Goal: Task Accomplishment & Management: Complete application form

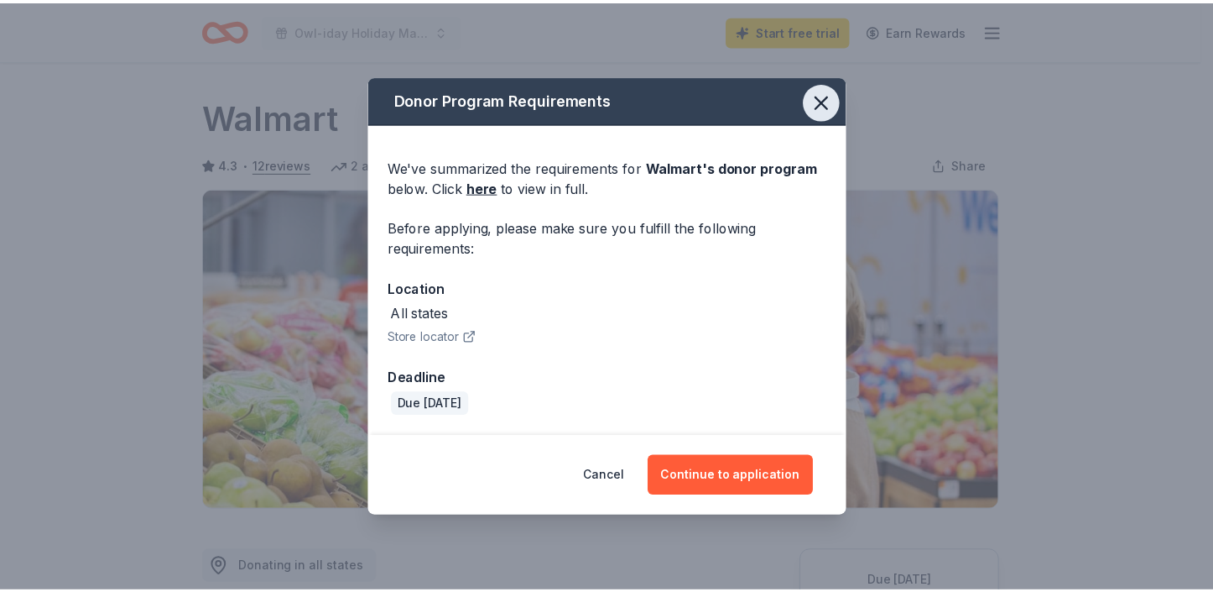
scroll to position [504, 0]
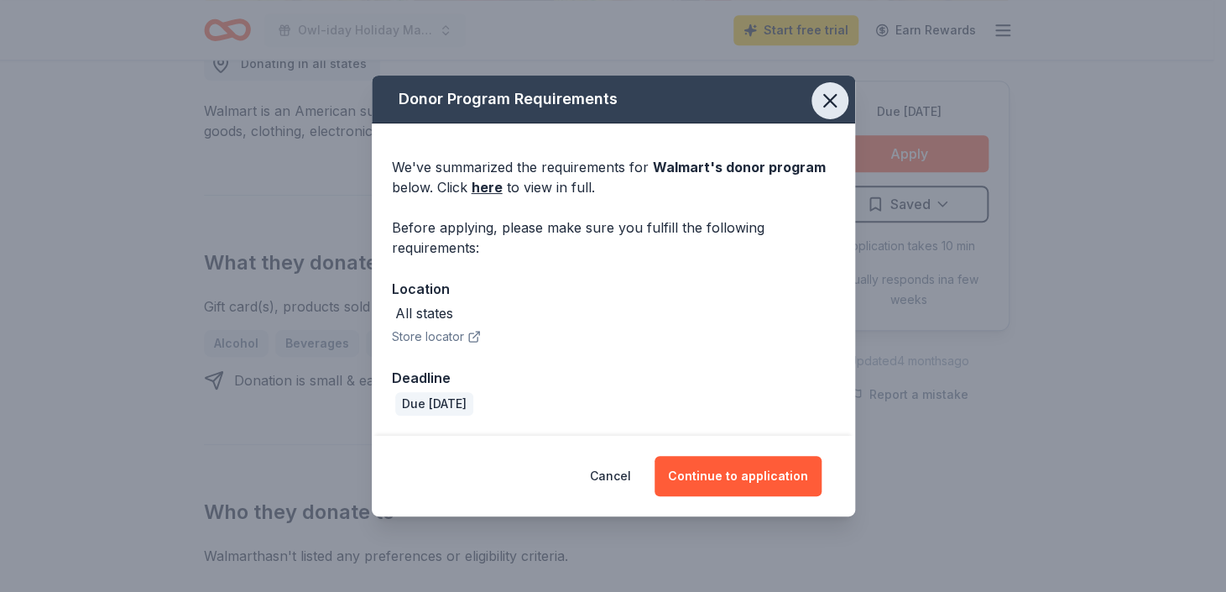
click at [832, 96] on icon "button" at bounding box center [829, 100] width 23 height 23
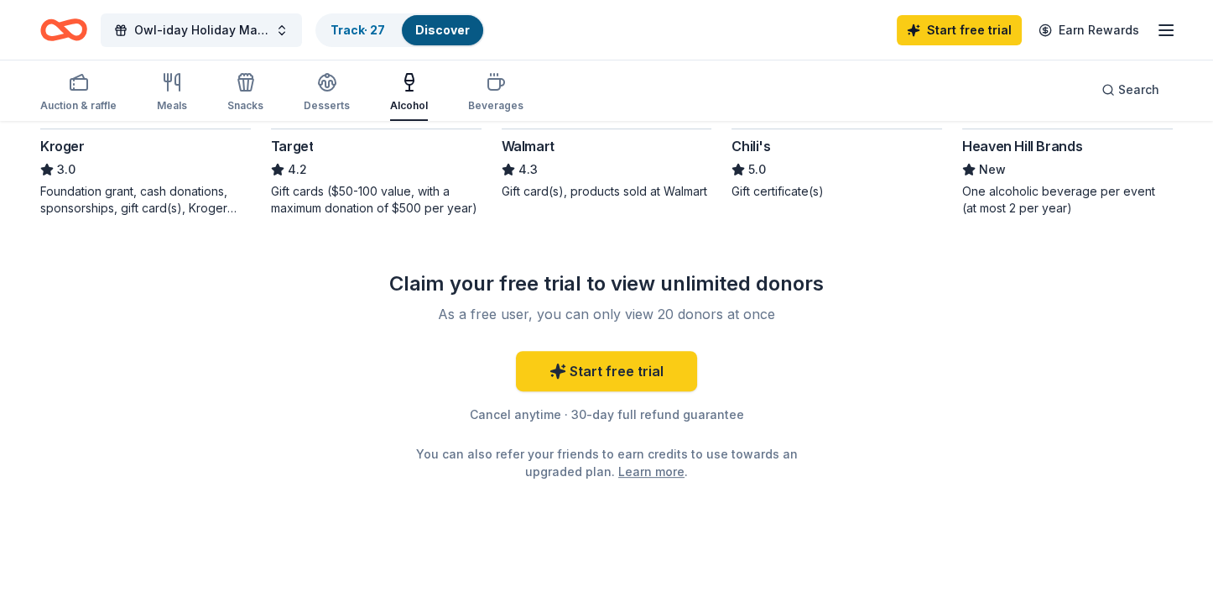
scroll to position [1036, 0]
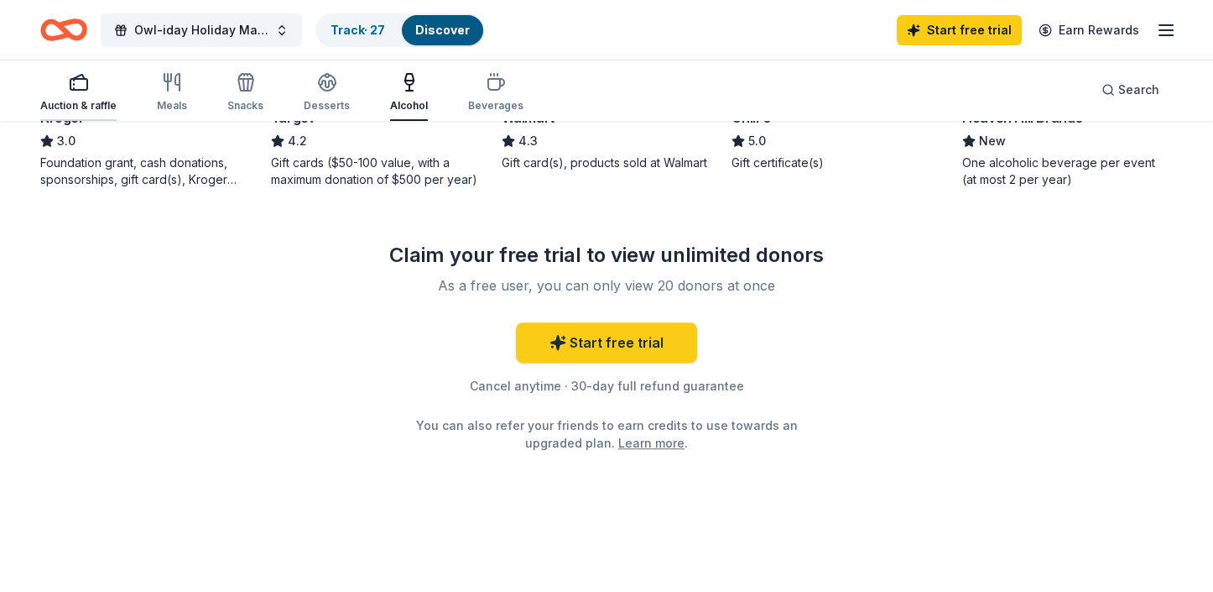
click at [76, 95] on div "Auction & raffle" at bounding box center [78, 92] width 76 height 40
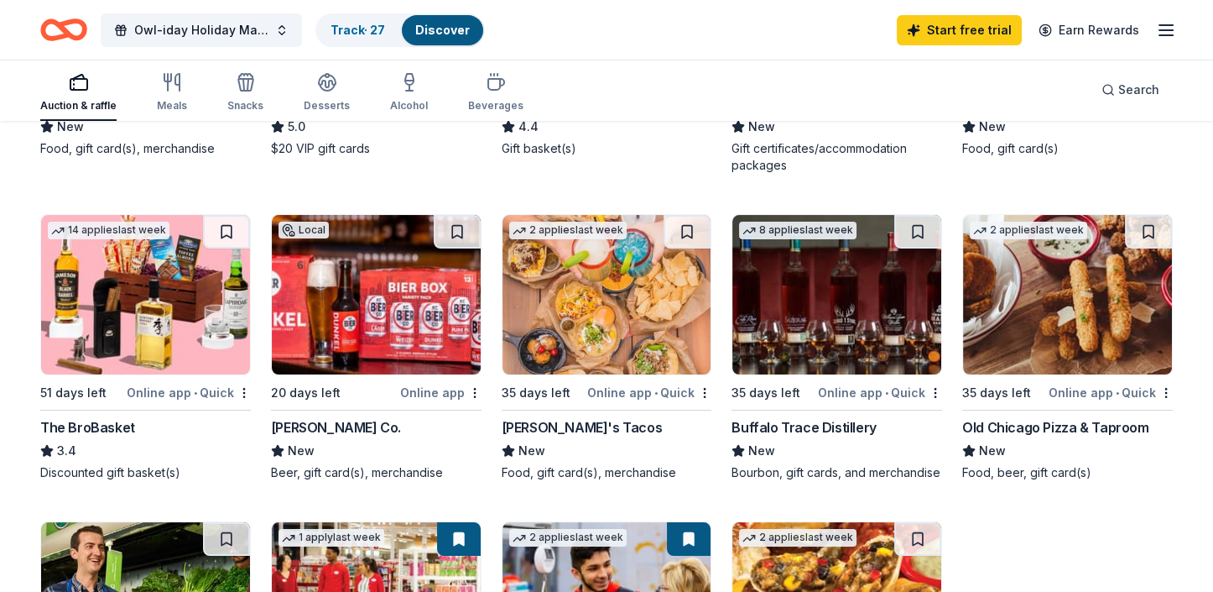
scroll to position [336, 0]
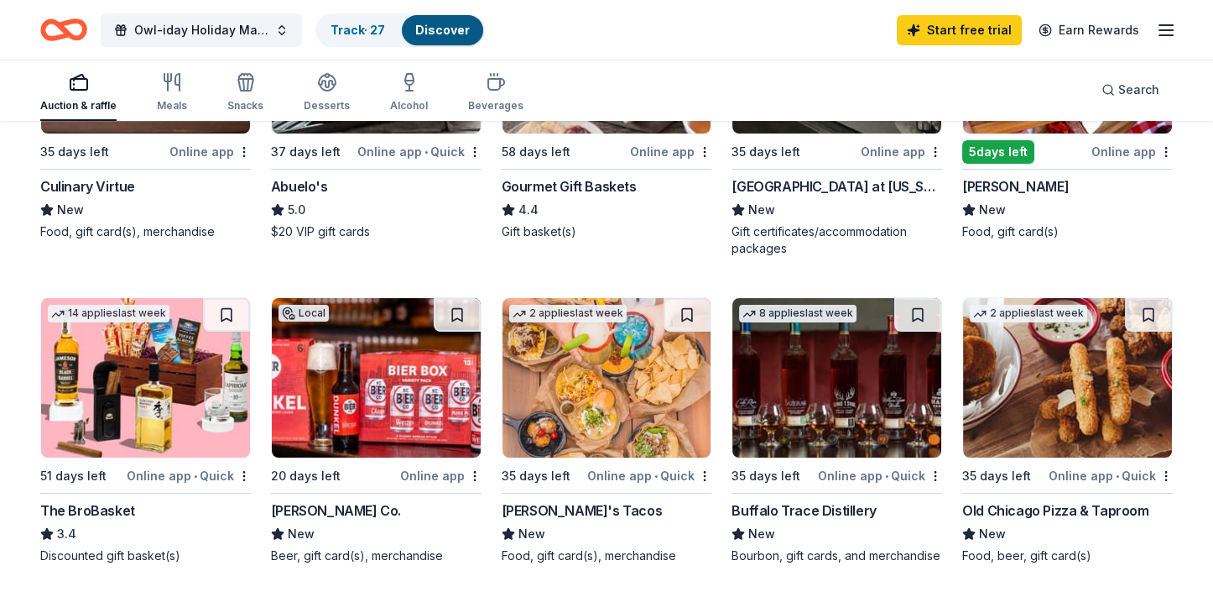
click at [587, 345] on img at bounding box center [607, 377] width 209 height 159
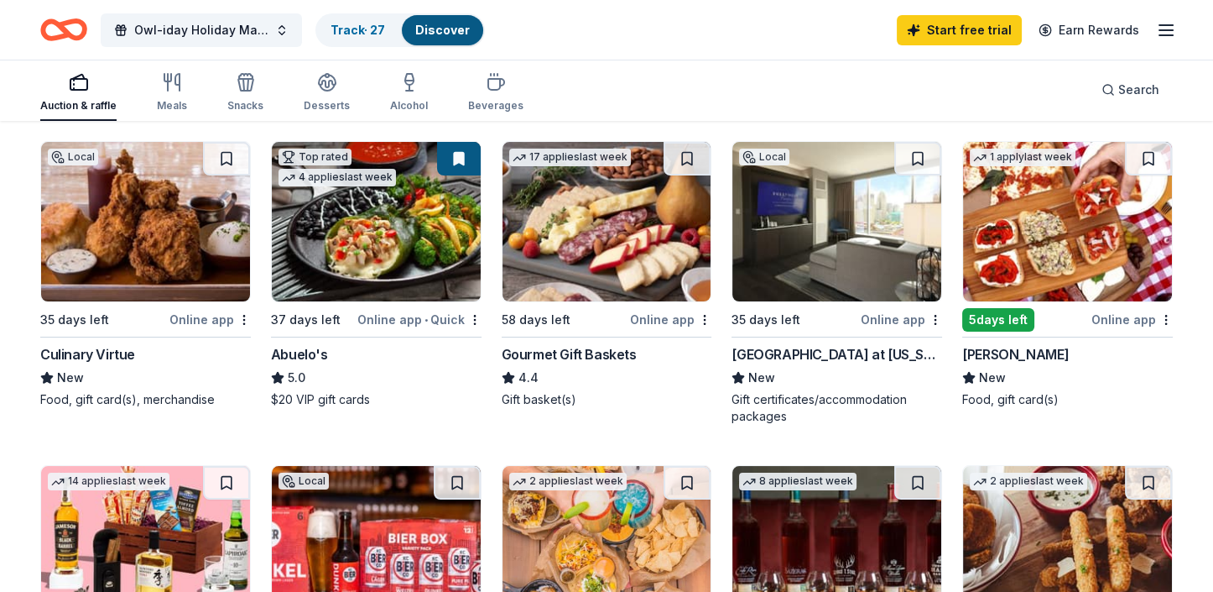
click at [1028, 216] on img at bounding box center [1067, 221] width 209 height 159
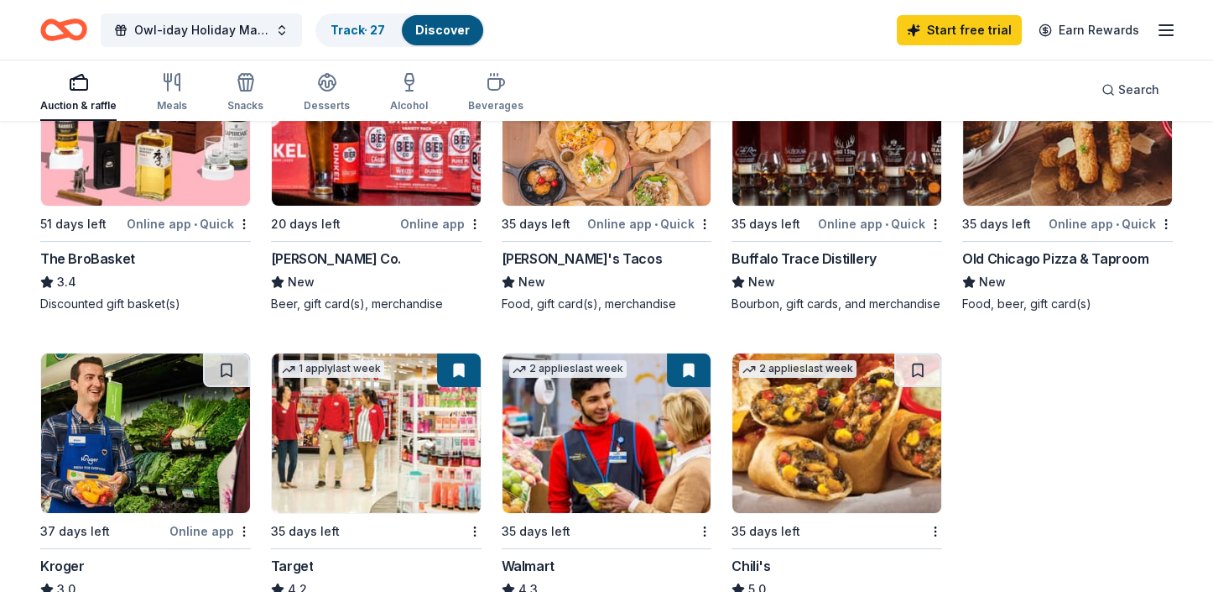
scroll to position [671, 0]
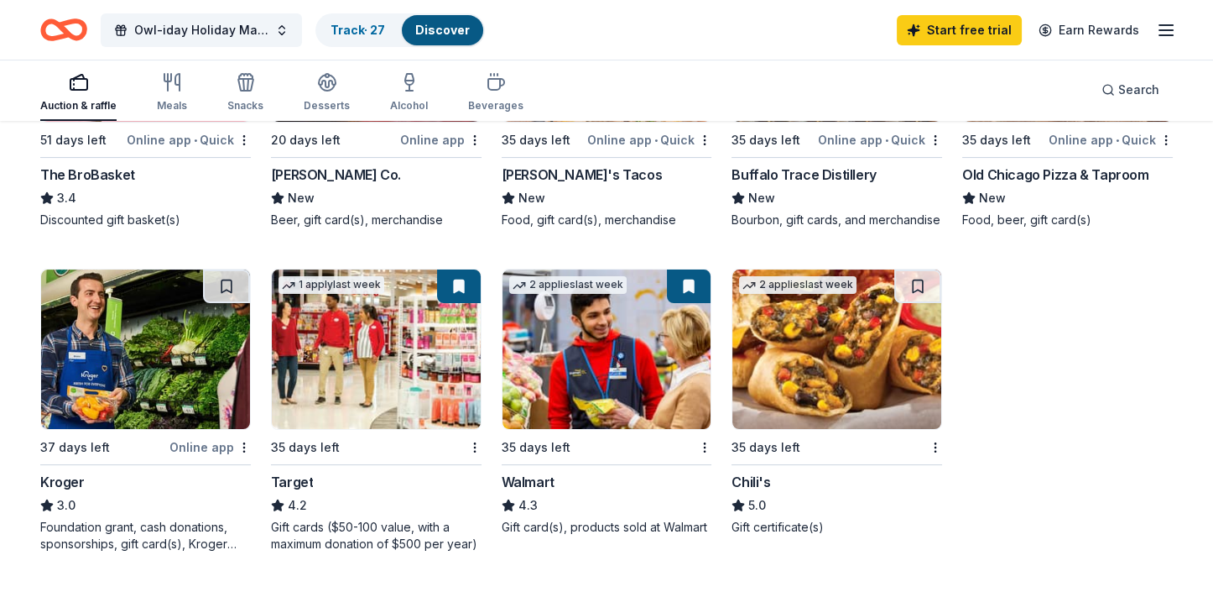
click at [124, 366] on img at bounding box center [145, 348] width 209 height 159
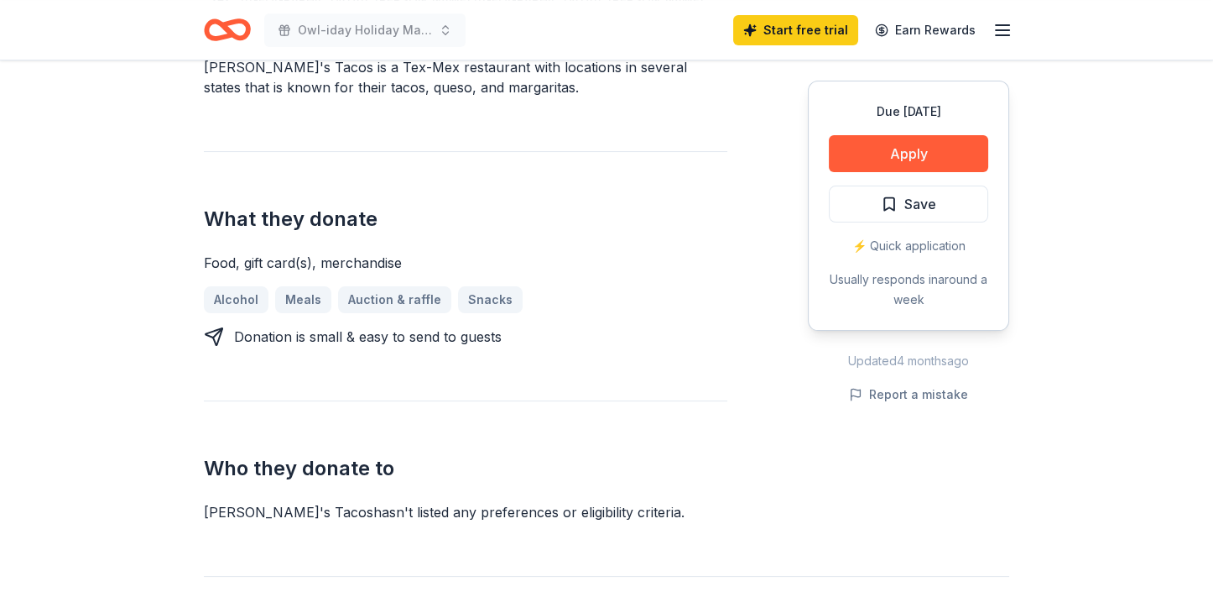
scroll to position [671, 0]
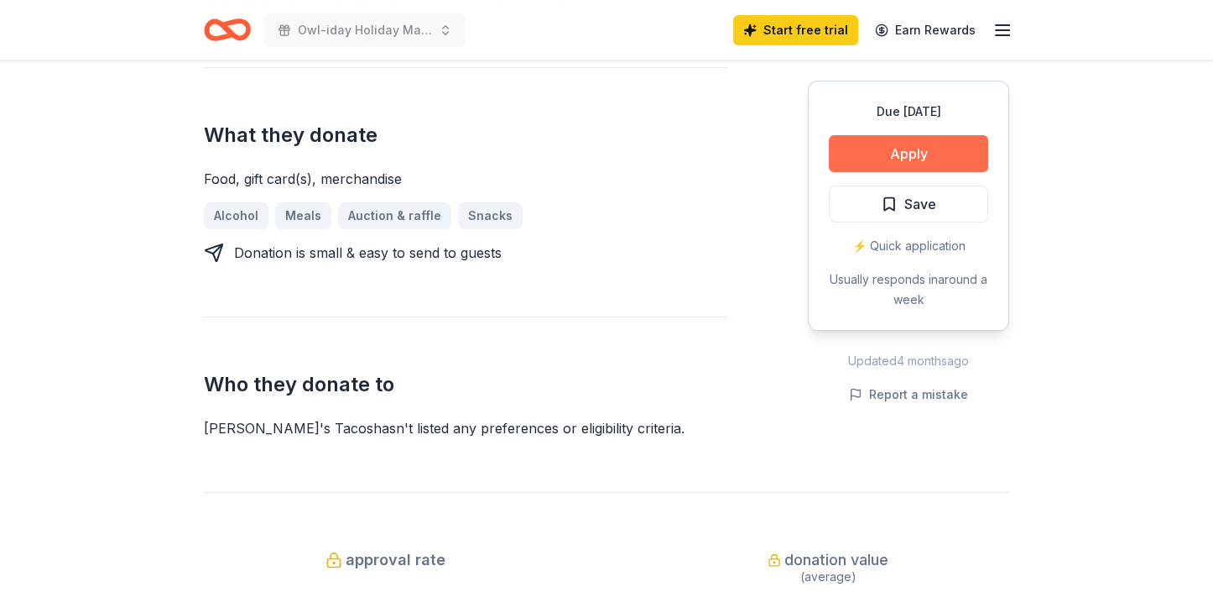
click at [882, 154] on button "Apply" at bounding box center [908, 153] width 159 height 37
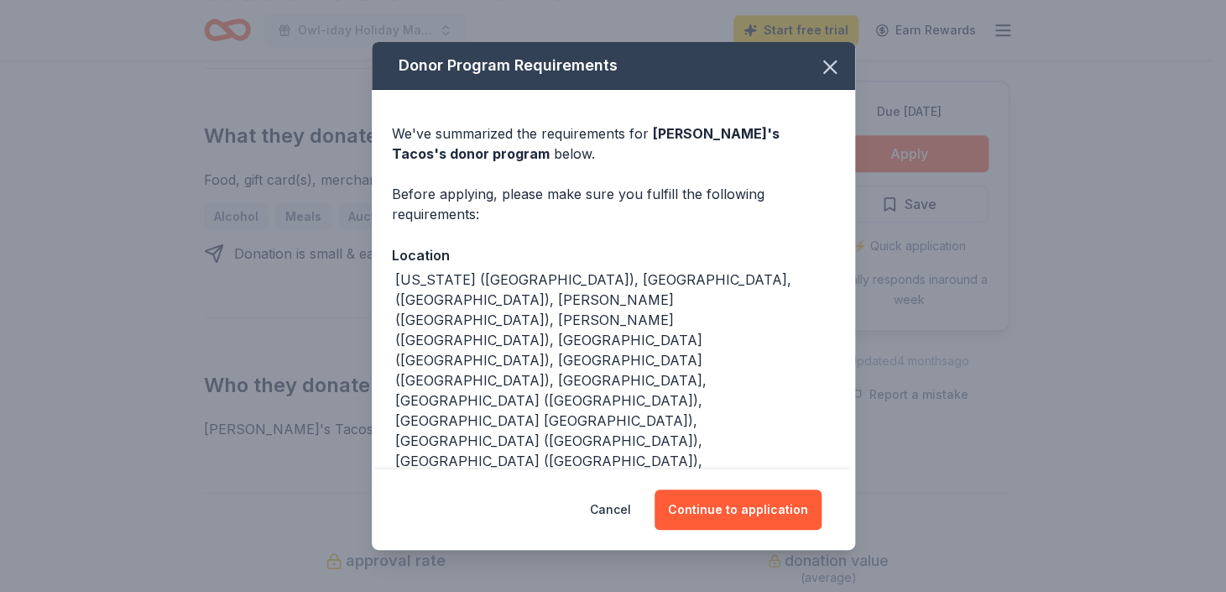
scroll to position [30, 0]
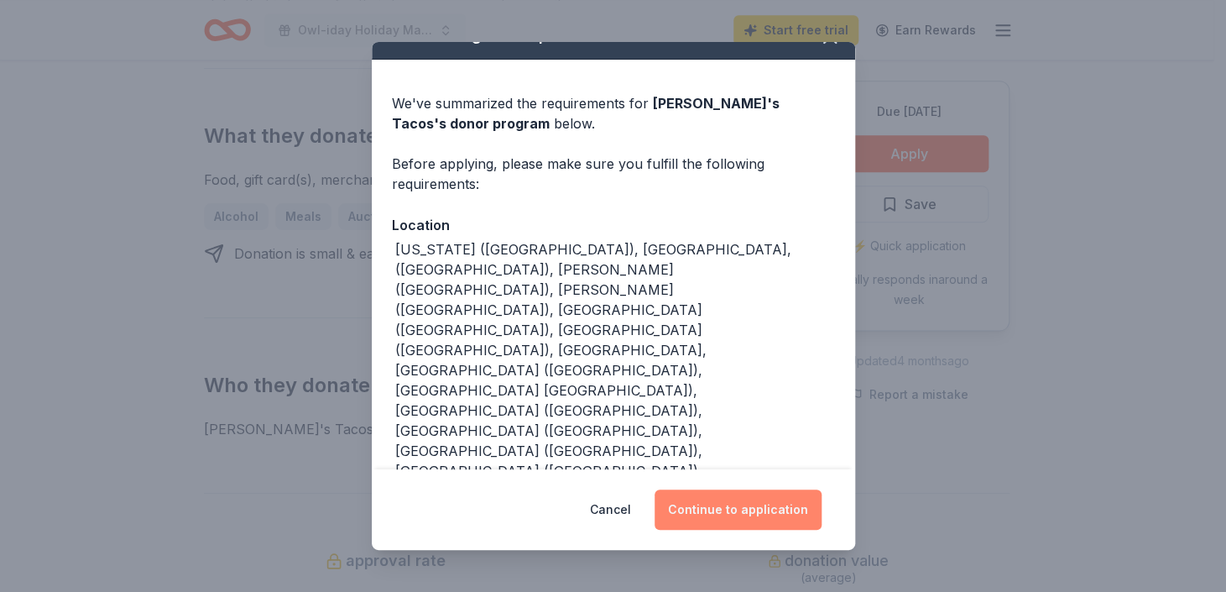
click at [736, 498] on button "Continue to application" at bounding box center [738, 509] width 167 height 40
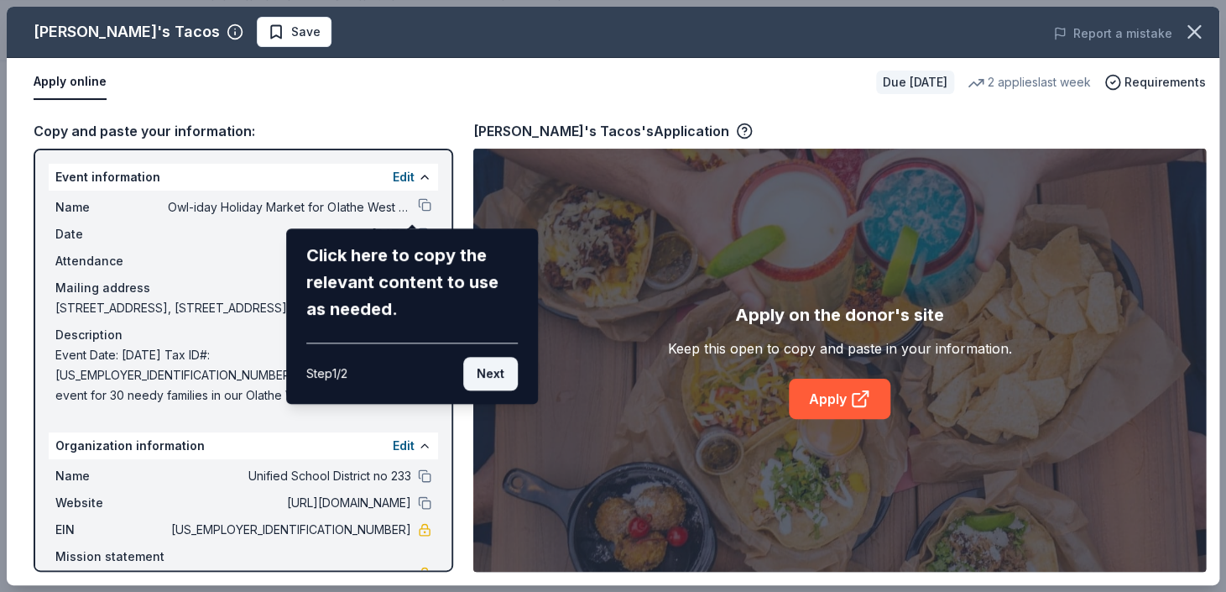
click at [493, 368] on button "Next" at bounding box center [490, 374] width 55 height 34
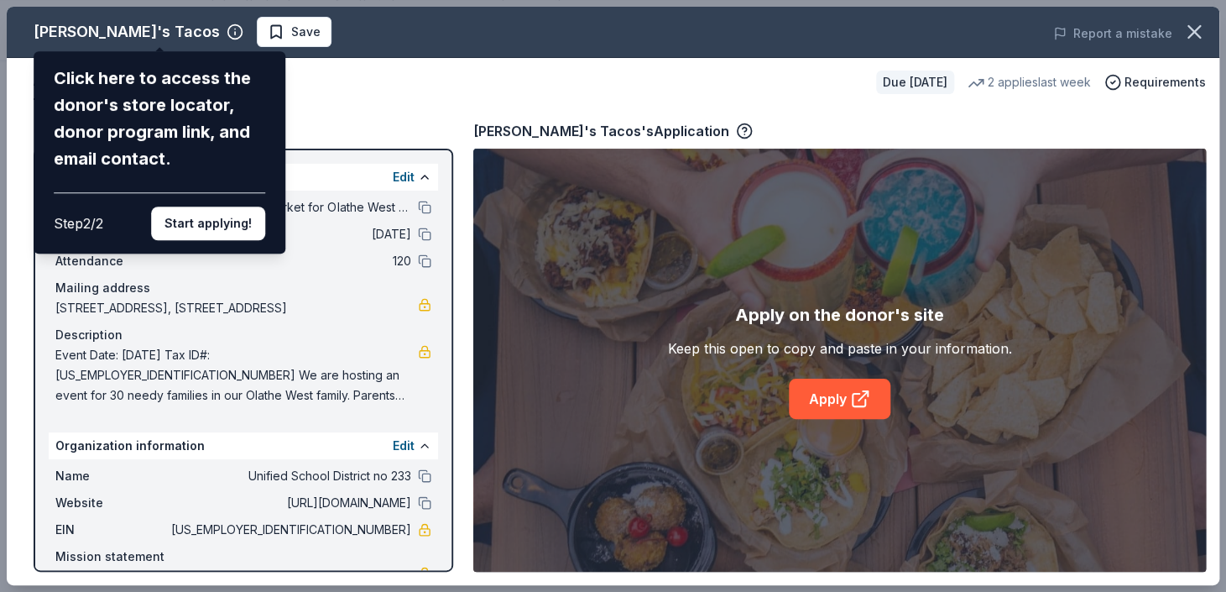
click at [382, 96] on div "[PERSON_NAME]'s Tacos Click here to access the donor's store locator, donor pro…" at bounding box center [613, 296] width 1213 height 578
click at [831, 385] on div "[PERSON_NAME]'s Tacos Click here to access the donor's store locator, donor pro…" at bounding box center [613, 296] width 1213 height 578
click at [202, 221] on button "Start applying!" at bounding box center [208, 223] width 114 height 34
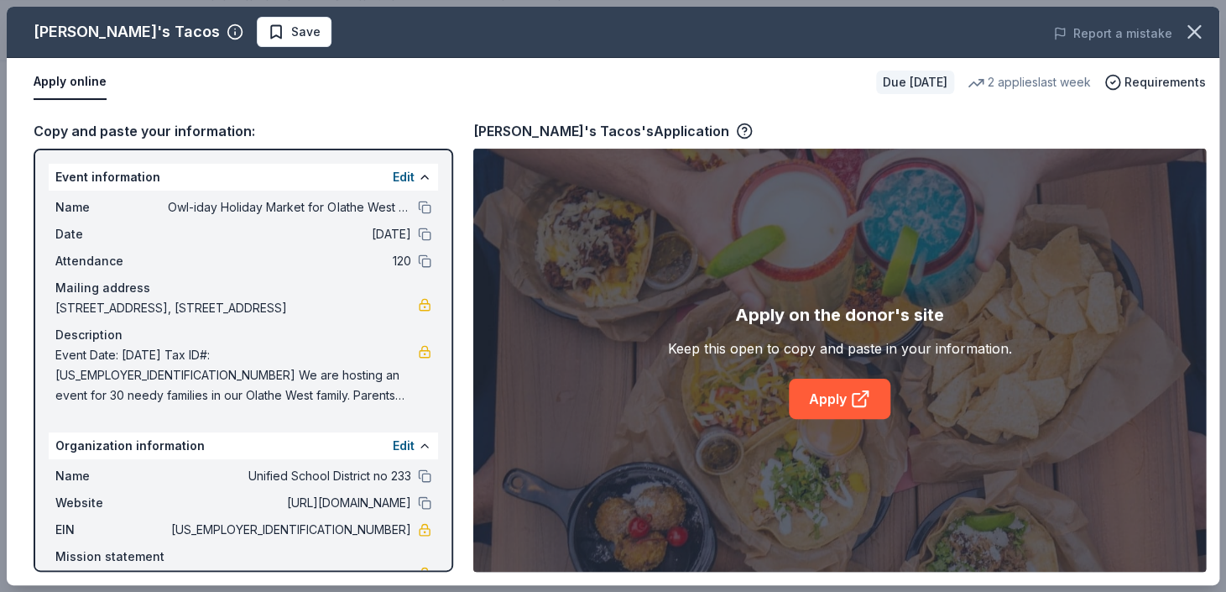
click at [848, 392] on div "[PERSON_NAME]'s Tacos Save Report a mistake Apply online Due [DATE] 2 applies l…" at bounding box center [613, 296] width 1213 height 578
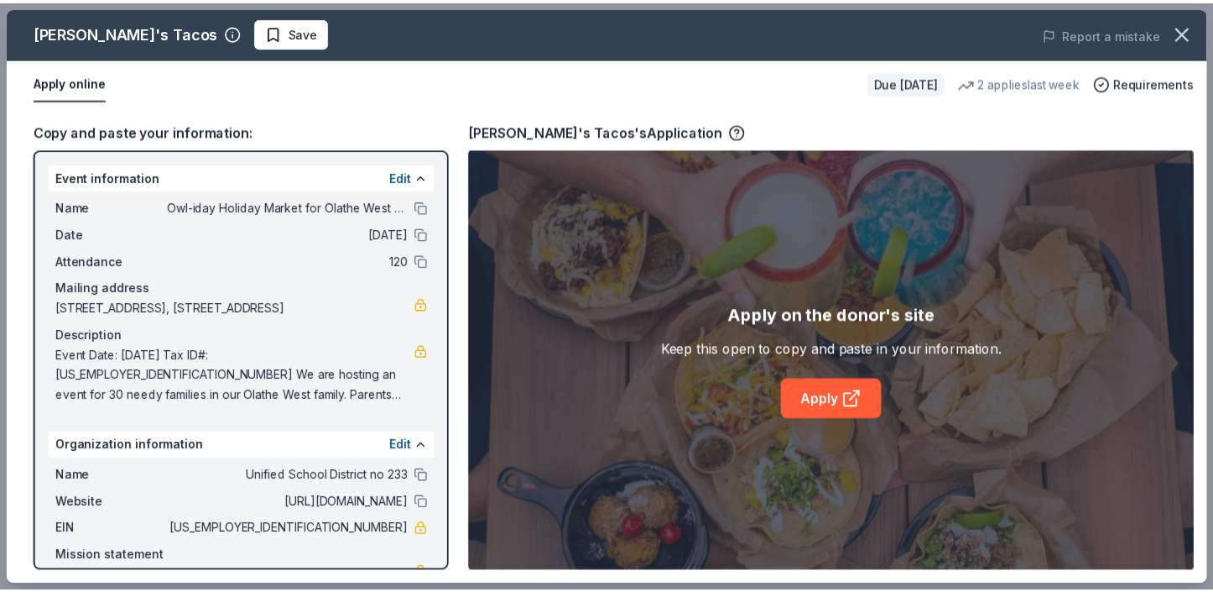
scroll to position [97, 0]
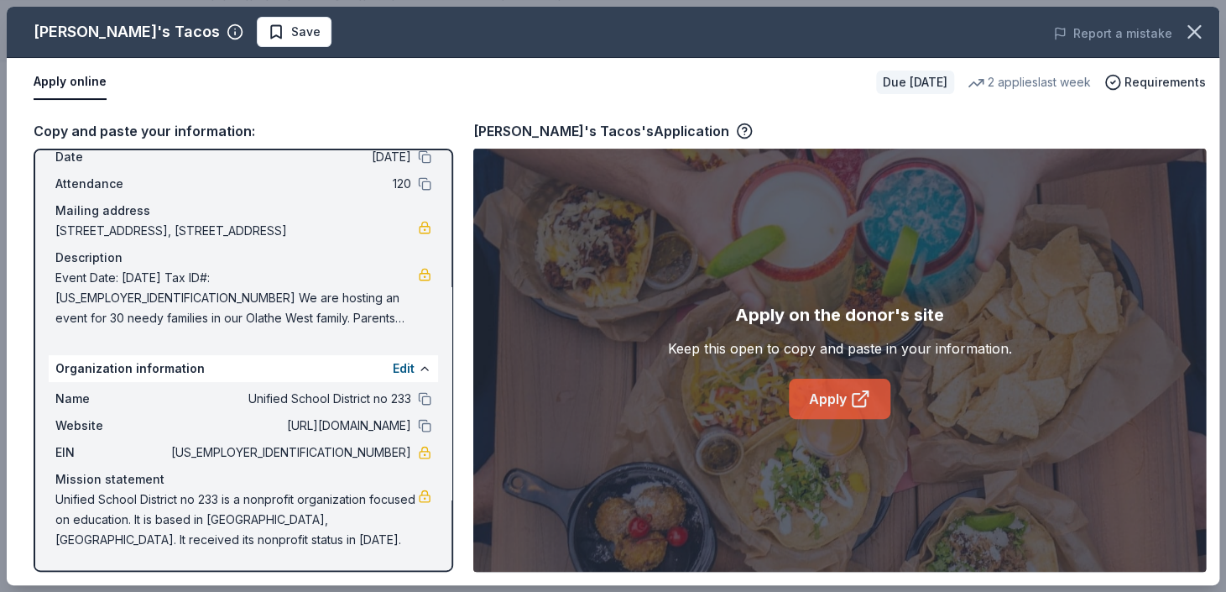
click at [875, 395] on link "Apply" at bounding box center [840, 398] width 102 height 40
click at [1187, 30] on icon "button" at bounding box center [1193, 31] width 23 height 23
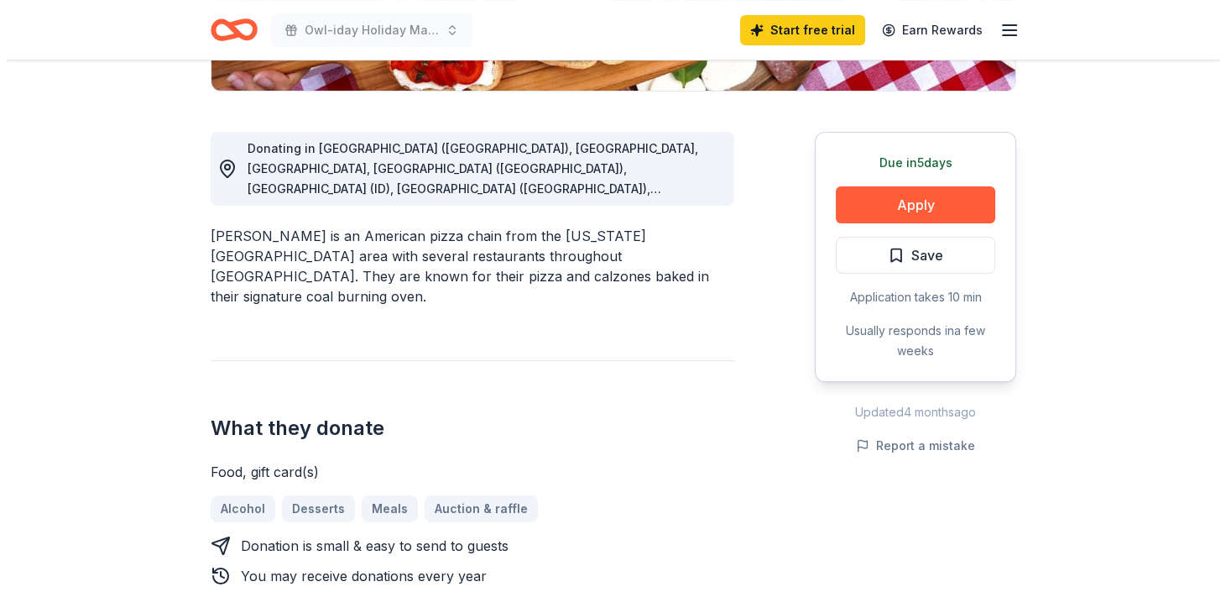
scroll to position [504, 0]
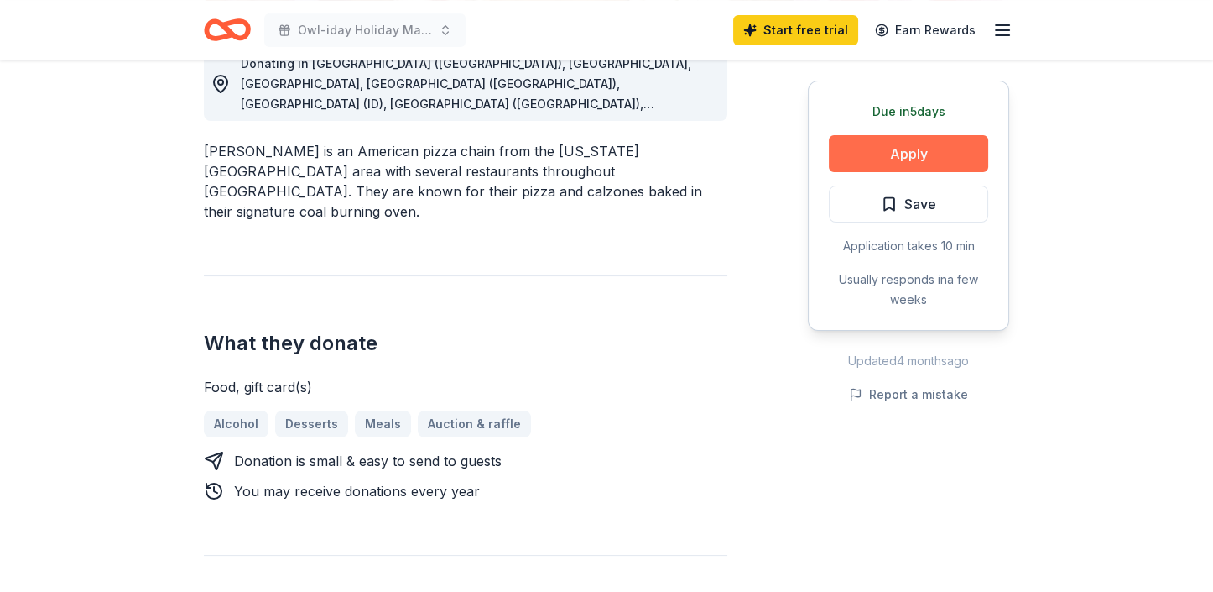
click at [939, 141] on button "Apply" at bounding box center [908, 153] width 159 height 37
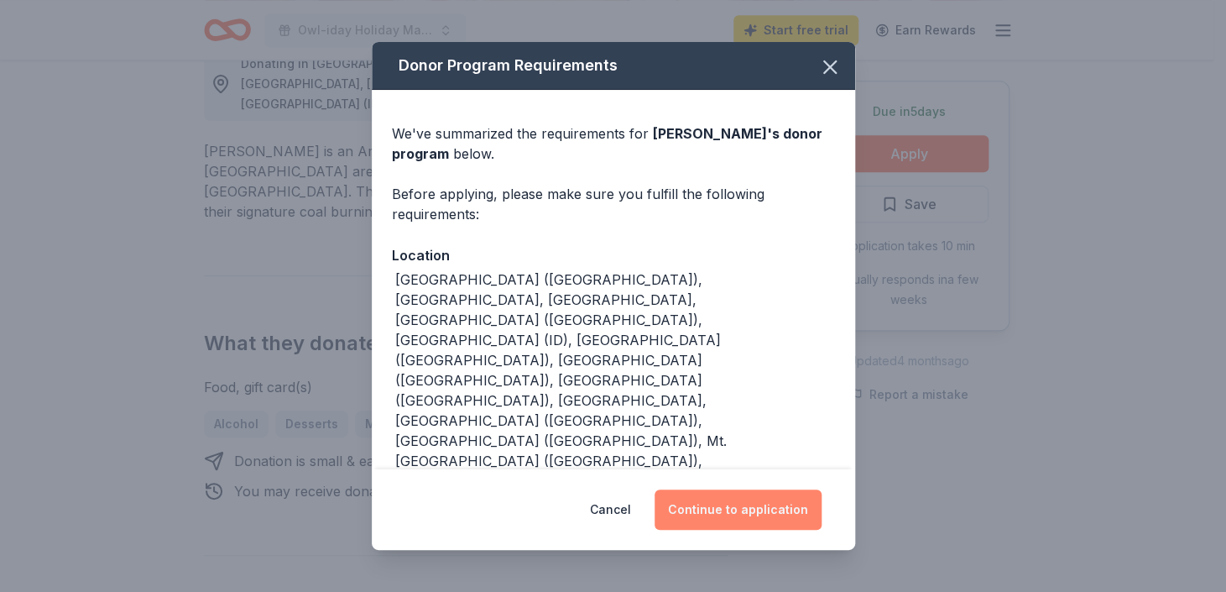
click at [754, 506] on button "Continue to application" at bounding box center [738, 509] width 167 height 40
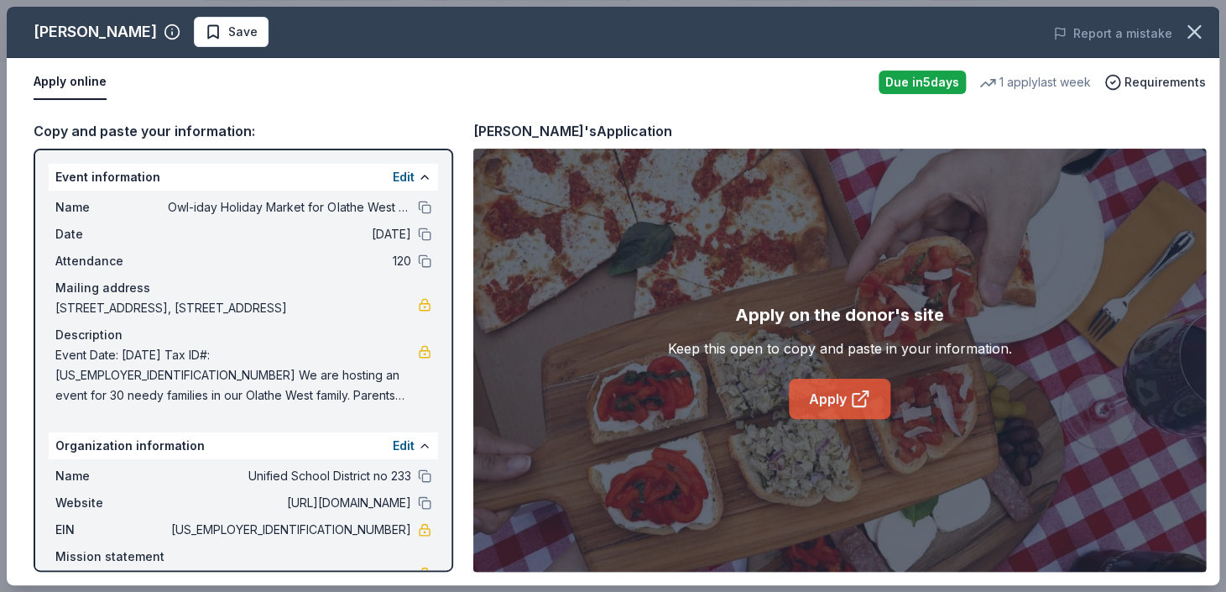
click at [860, 391] on icon at bounding box center [860, 399] width 20 height 20
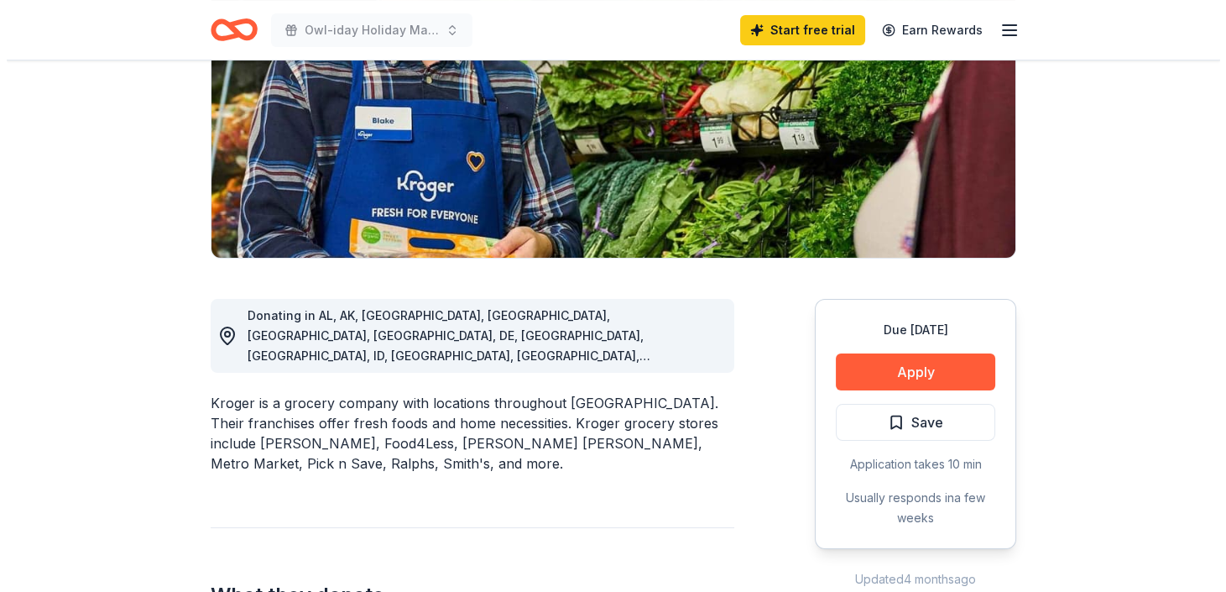
scroll to position [504, 0]
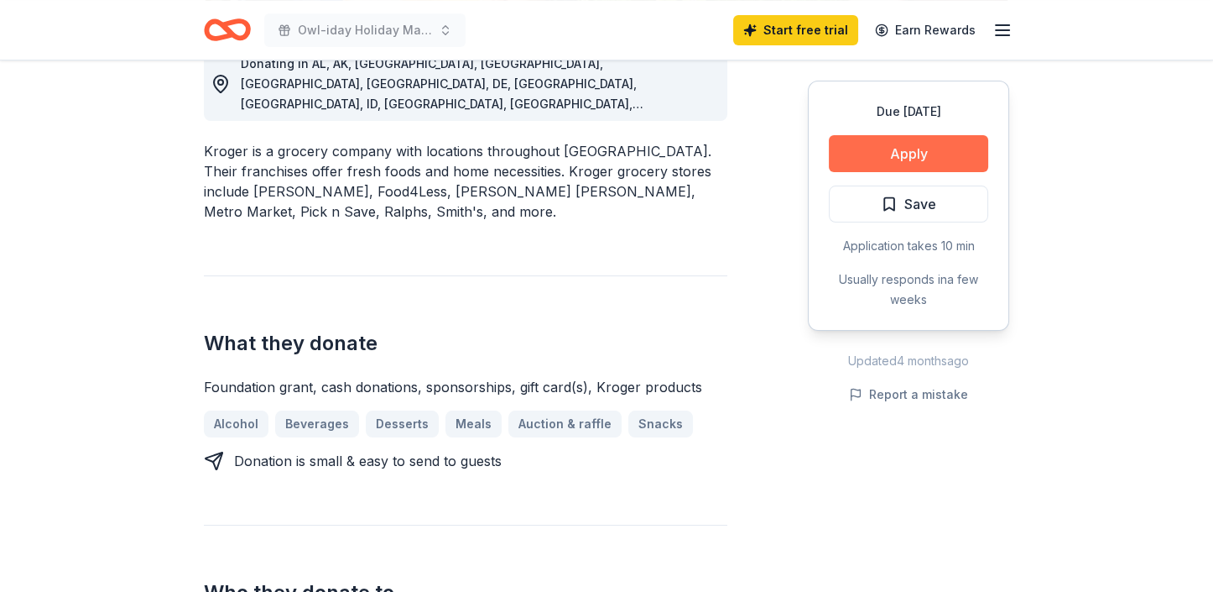
click at [905, 144] on button "Apply" at bounding box center [908, 153] width 159 height 37
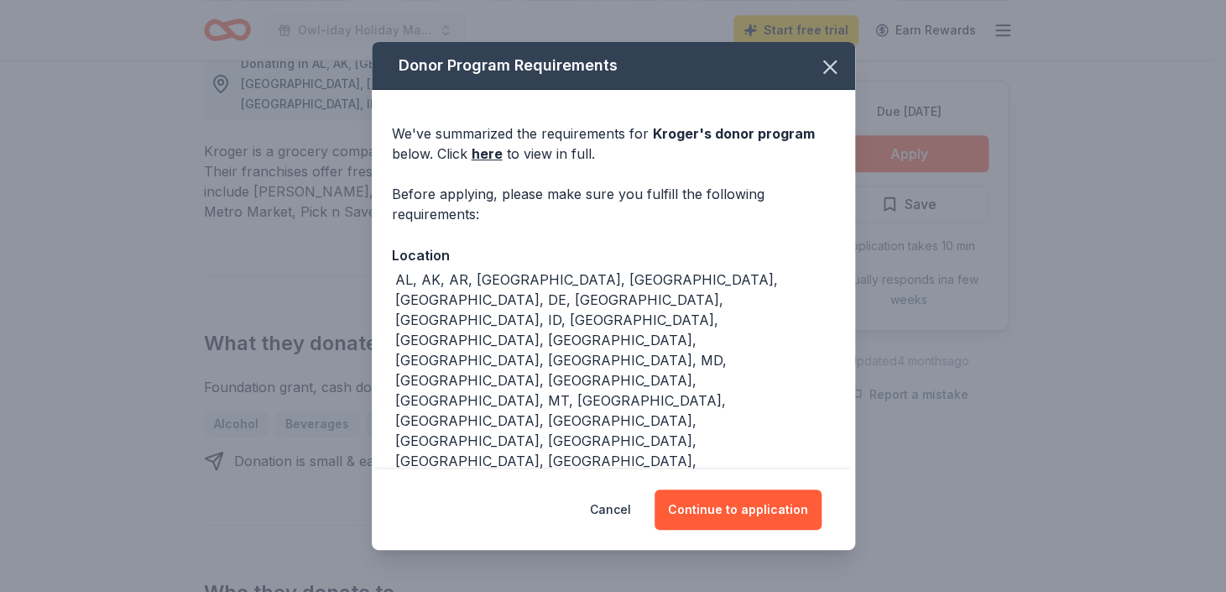
scroll to position [125, 0]
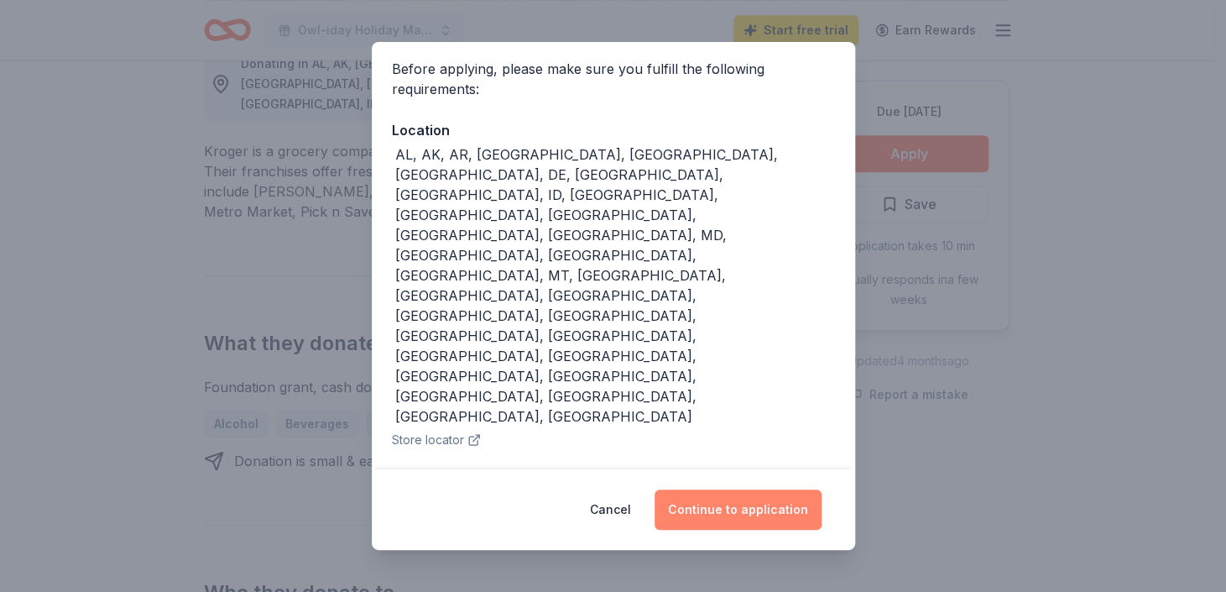
click at [760, 493] on button "Continue to application" at bounding box center [738, 509] width 167 height 40
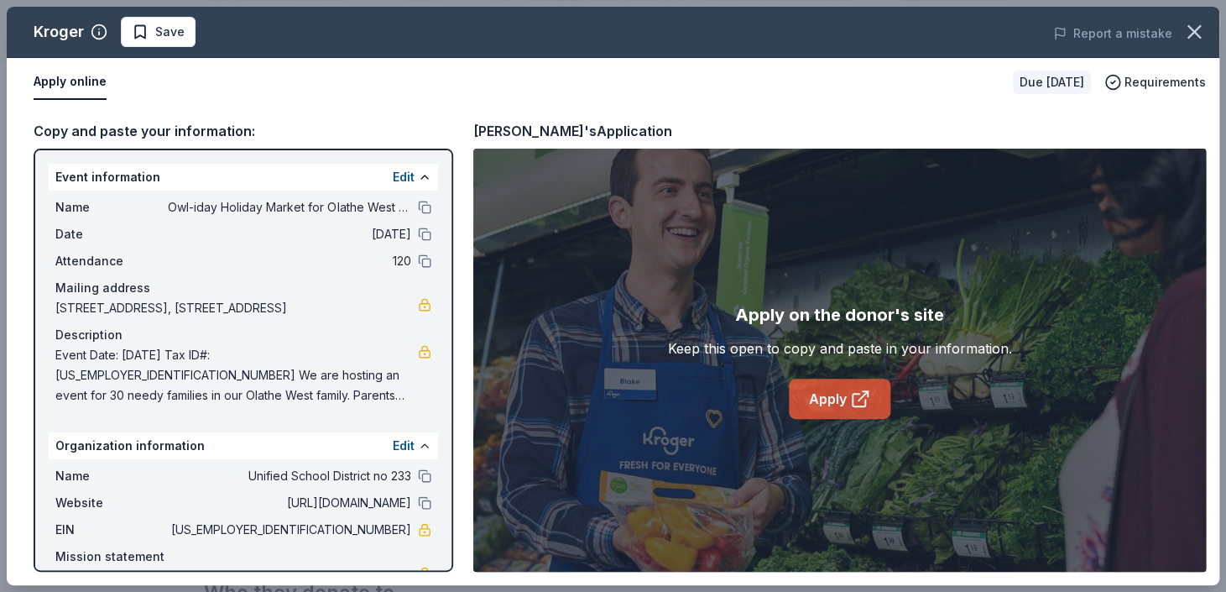
click at [848, 390] on link "Apply" at bounding box center [840, 398] width 102 height 40
